Goal: Transaction & Acquisition: Book appointment/travel/reservation

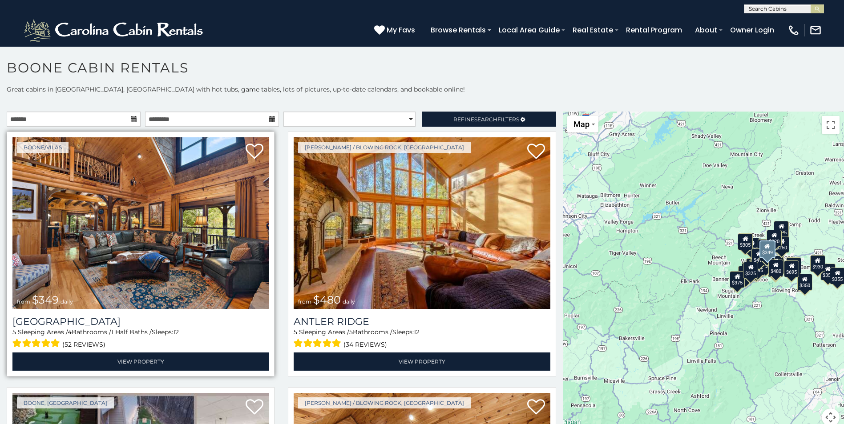
click at [216, 250] on img at bounding box center [140, 223] width 256 height 172
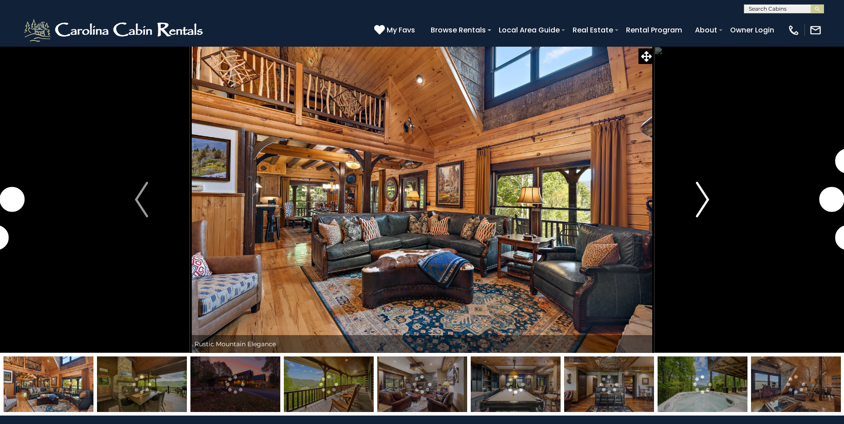
click at [699, 203] on img "Next" at bounding box center [702, 200] width 13 height 36
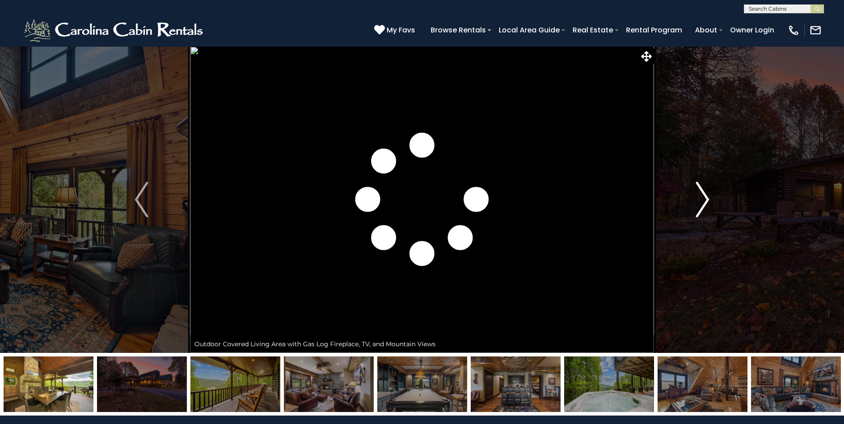
click at [699, 203] on img "Next" at bounding box center [702, 200] width 13 height 36
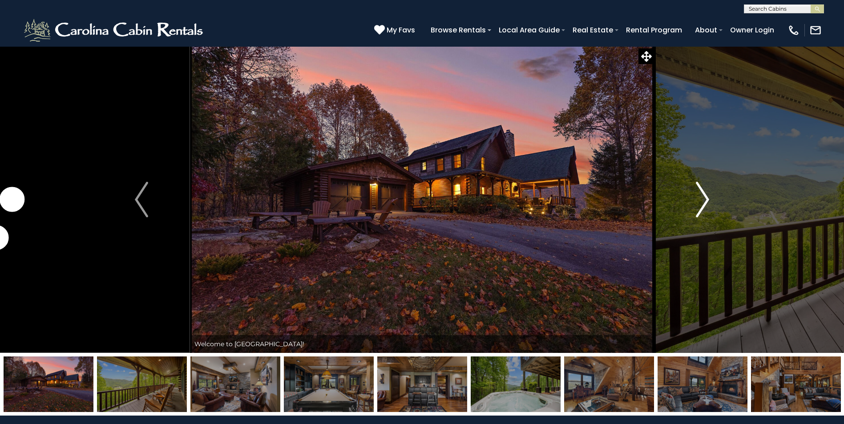
click at [699, 203] on img "Next" at bounding box center [702, 200] width 13 height 36
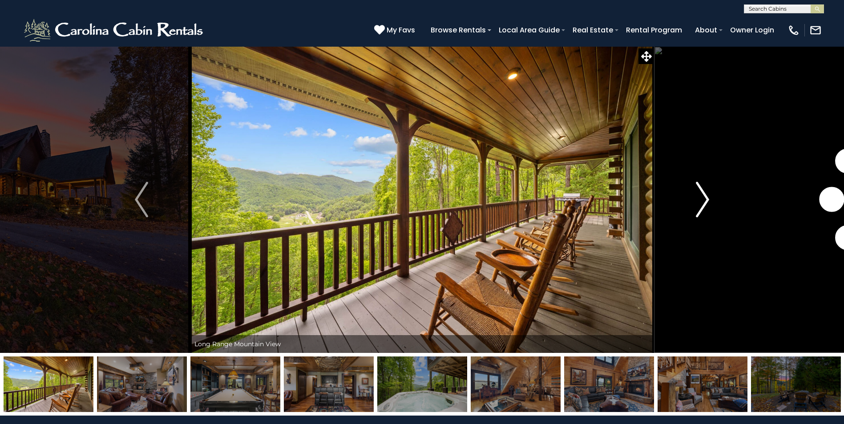
click at [699, 203] on img "Next" at bounding box center [702, 200] width 13 height 36
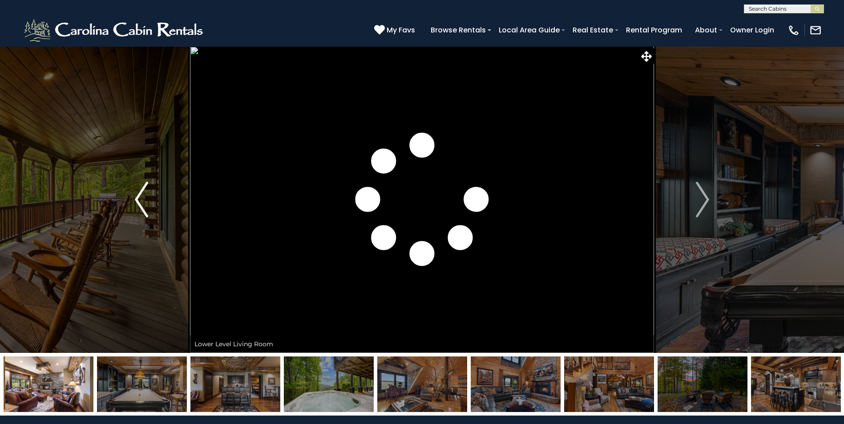
click at [134, 200] on button "Previous" at bounding box center [141, 199] width 97 height 307
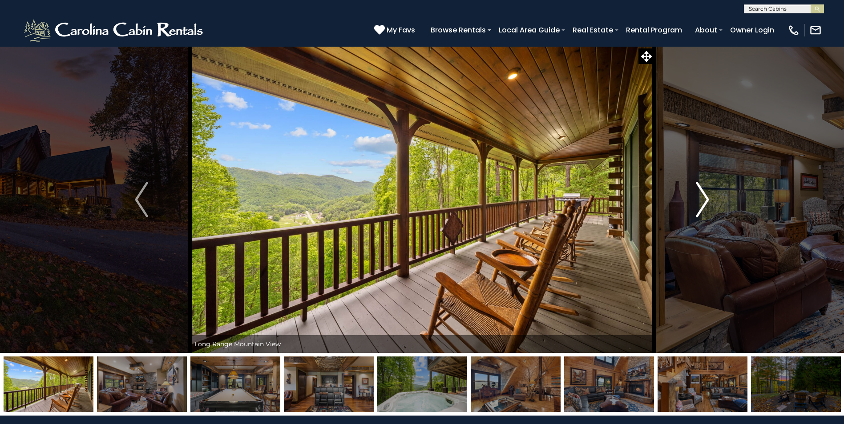
click at [705, 200] on img "Next" at bounding box center [702, 200] width 13 height 36
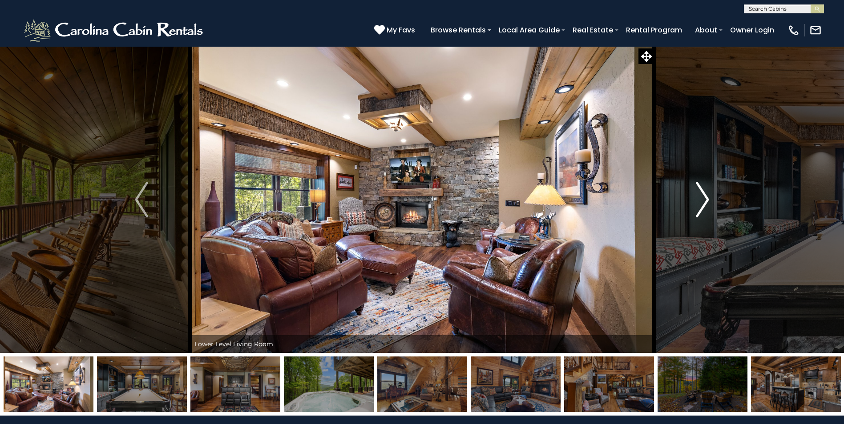
click at [705, 200] on img "Next" at bounding box center [702, 200] width 13 height 36
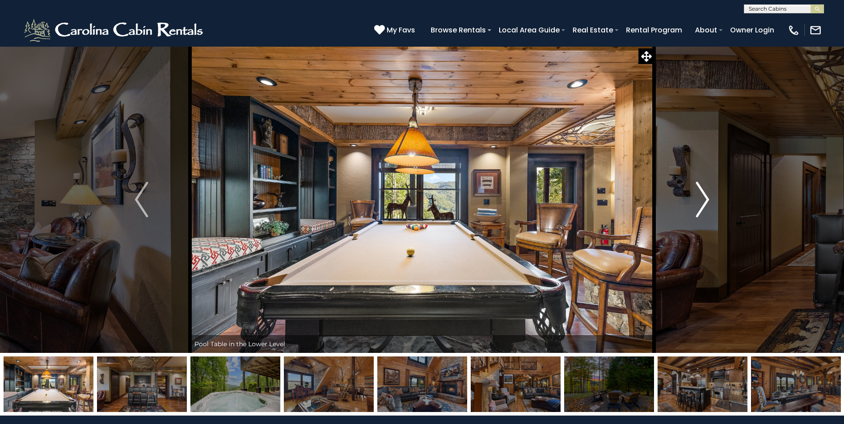
click at [705, 200] on img "Next" at bounding box center [702, 200] width 13 height 36
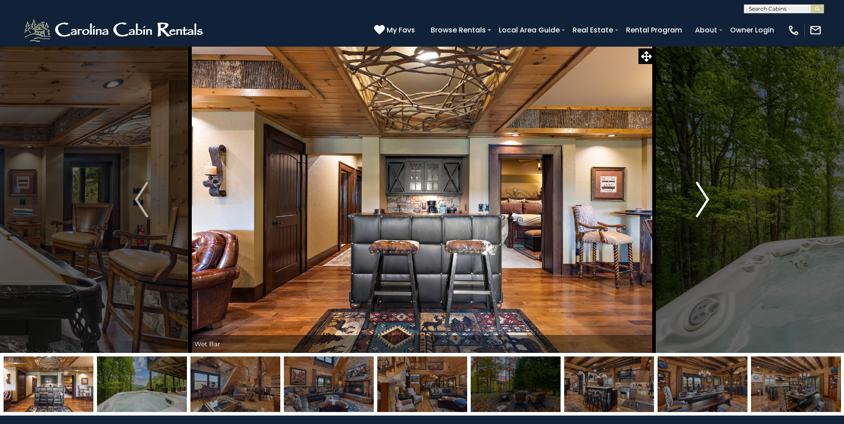
click at [705, 200] on img "Next" at bounding box center [702, 200] width 13 height 36
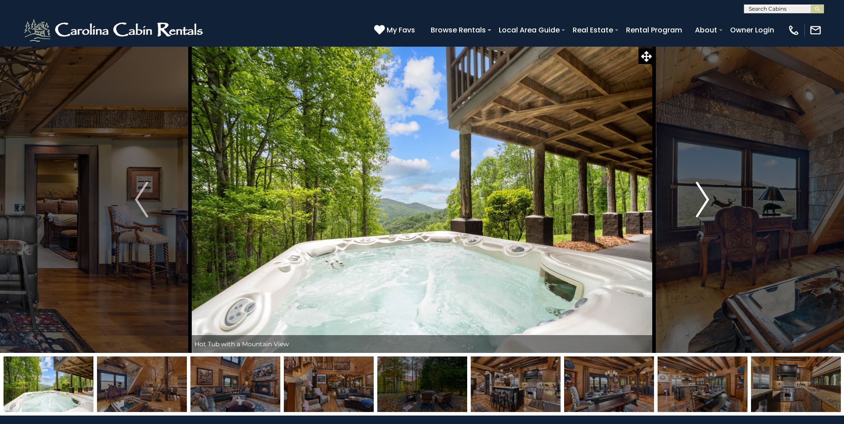
click at [705, 200] on img "Next" at bounding box center [702, 200] width 13 height 36
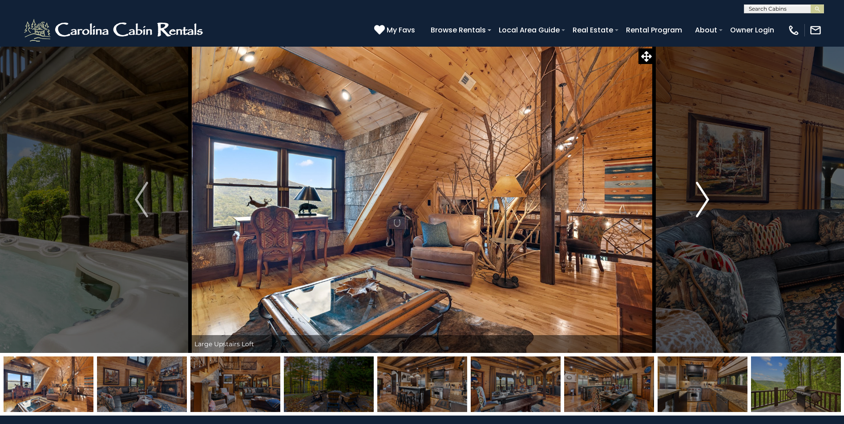
click at [705, 200] on img "Next" at bounding box center [702, 200] width 13 height 36
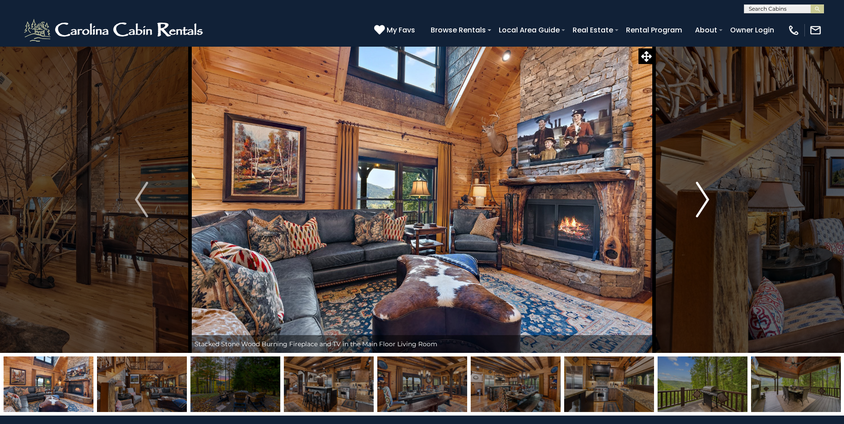
click at [705, 200] on img "Next" at bounding box center [702, 200] width 13 height 36
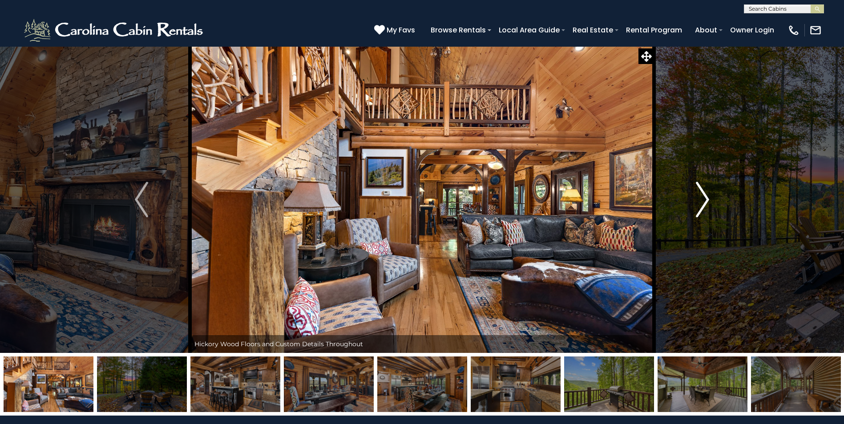
click at [705, 200] on img "Next" at bounding box center [702, 200] width 13 height 36
